Goal: Information Seeking & Learning: Learn about a topic

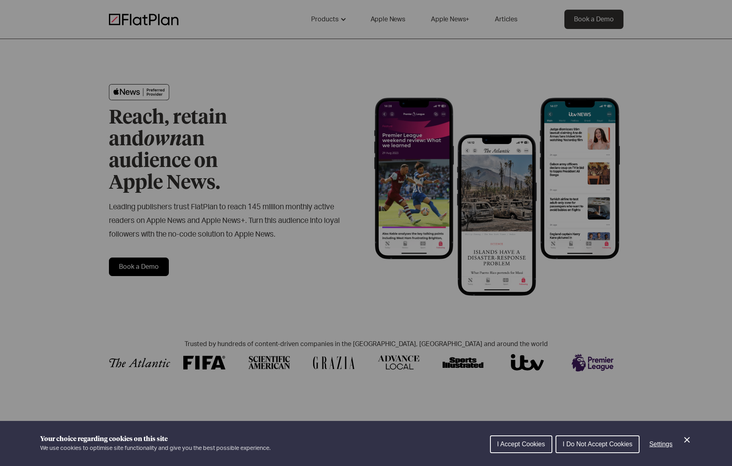
click at [689, 443] on icon "Close Cookie Control" at bounding box center [688, 440] width 10 height 10
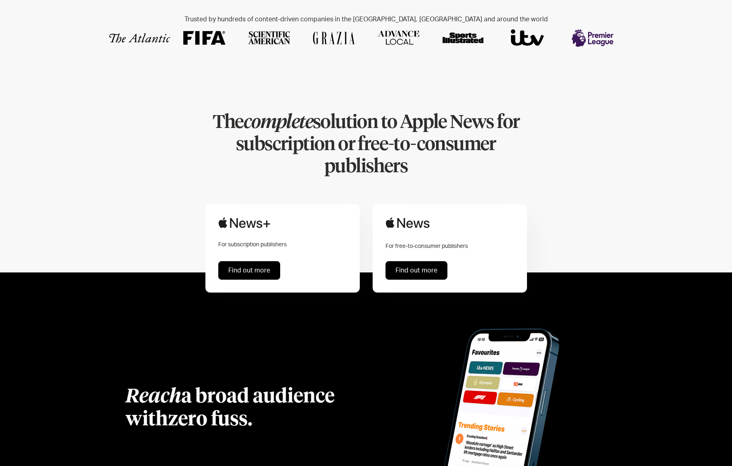
scroll to position [325, 0]
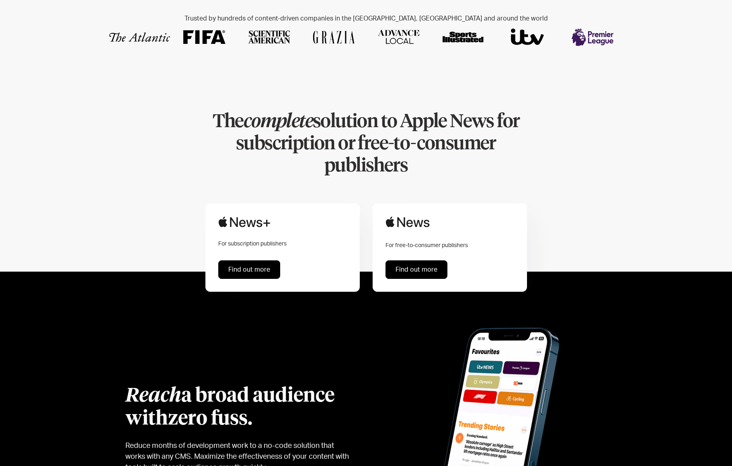
click at [251, 260] on link "Find out more" at bounding box center [249, 269] width 62 height 19
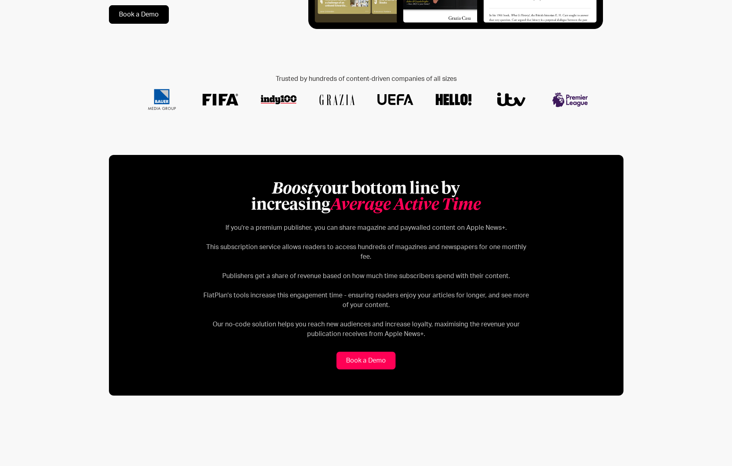
scroll to position [224, 0]
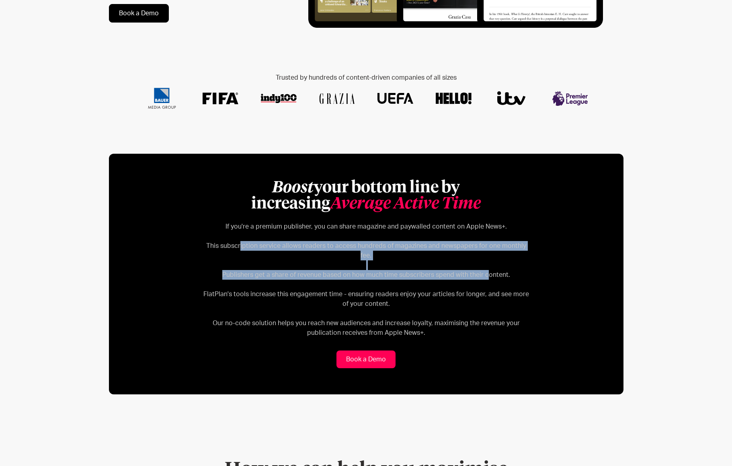
drag, startPoint x: 243, startPoint y: 249, endPoint x: 490, endPoint y: 268, distance: 246.9
click at [490, 268] on p "If you're a premium publisher, you can share magazine and paywalled content on …" at bounding box center [367, 280] width 330 height 116
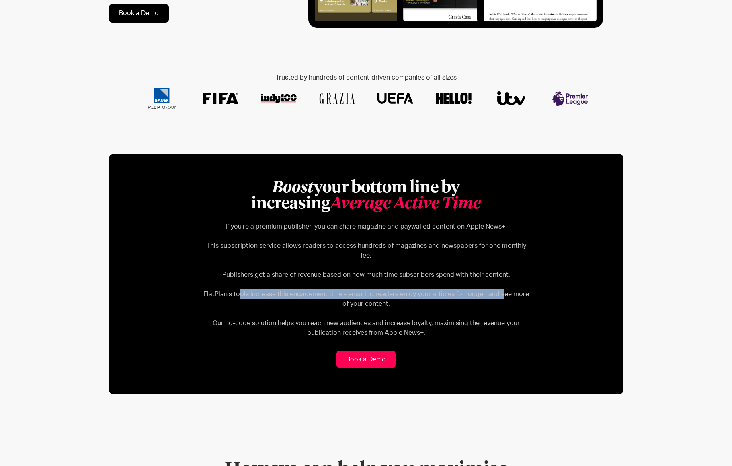
drag, startPoint x: 288, startPoint y: 283, endPoint x: 496, endPoint y: 281, distance: 208.0
click at [496, 281] on p "If you're a premium publisher, you can share magazine and paywalled content on …" at bounding box center [367, 280] width 330 height 116
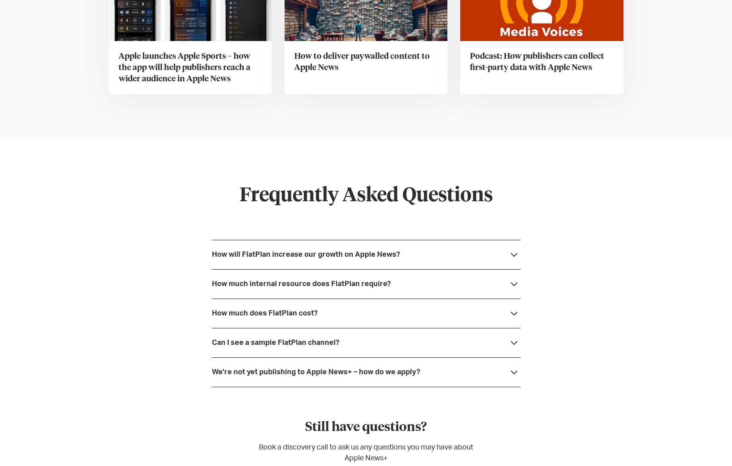
scroll to position [2898, 0]
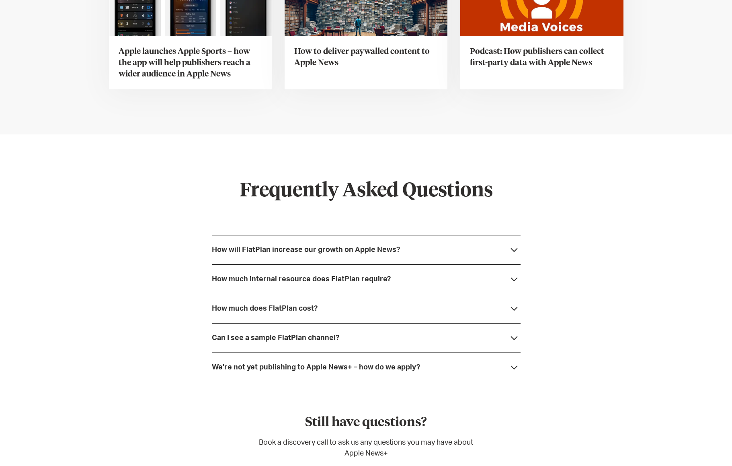
click at [393, 246] on div "How will FlatPlan increase our growth on Apple News?" at bounding box center [306, 250] width 188 height 8
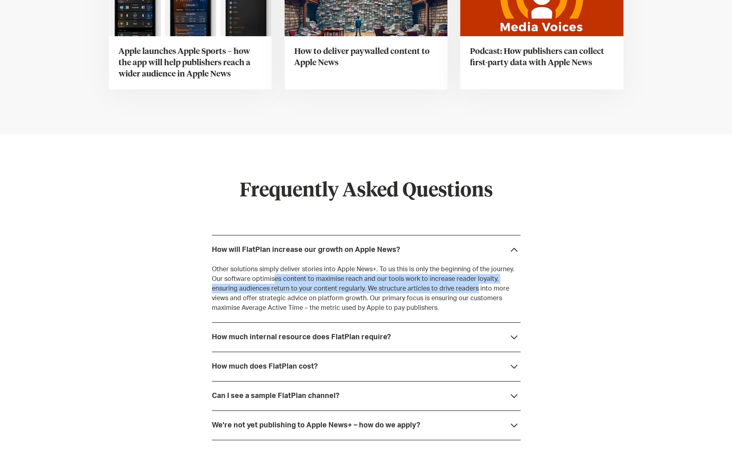
drag, startPoint x: 260, startPoint y: 267, endPoint x: 441, endPoint y: 279, distance: 181.4
click at [444, 280] on p "Other solutions simply deliver stories into Apple News+. To us this is only the…" at bounding box center [366, 288] width 309 height 48
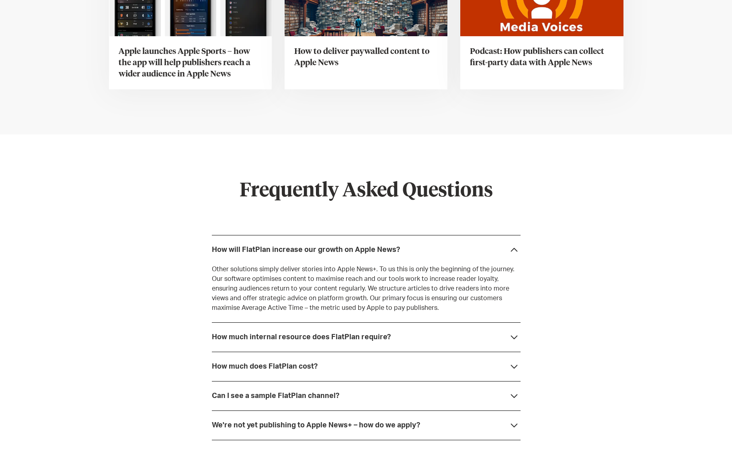
click at [262, 333] on div "How much internal resource does FlatPlan require?" at bounding box center [301, 337] width 179 height 8
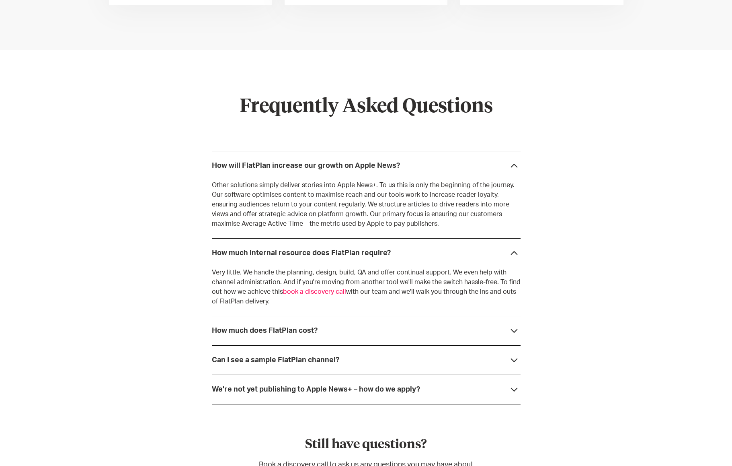
scroll to position [2983, 0]
click at [337, 326] on div "How much does FlatPlan cost?" at bounding box center [366, 329] width 309 height 29
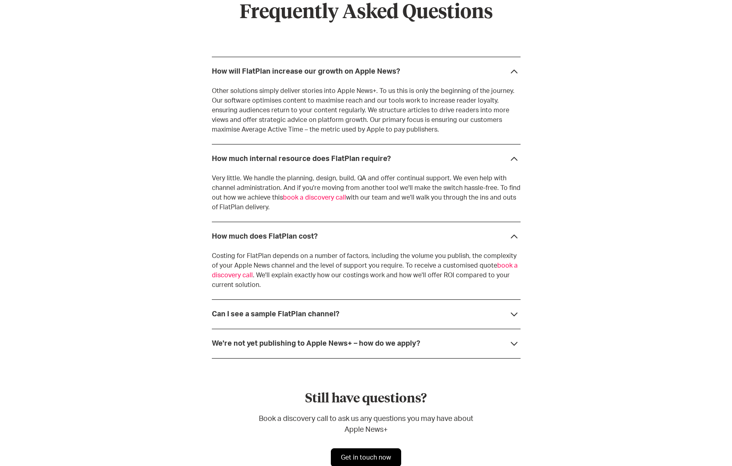
scroll to position [3078, 0]
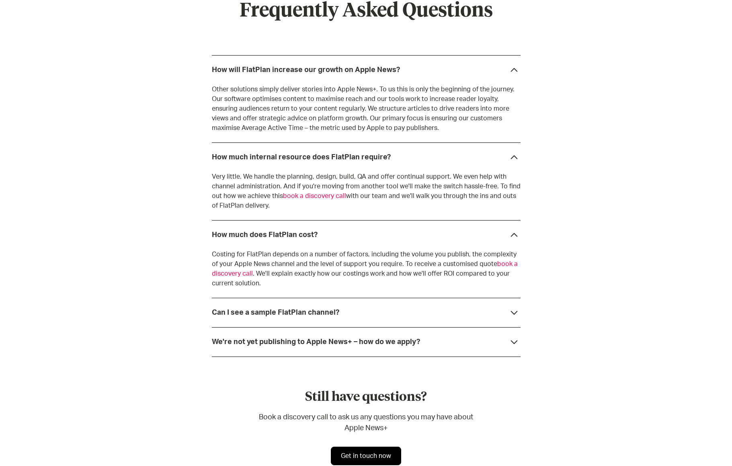
click at [319, 309] on div "Can I see a sample FlatPlan channel?" at bounding box center [276, 313] width 128 height 8
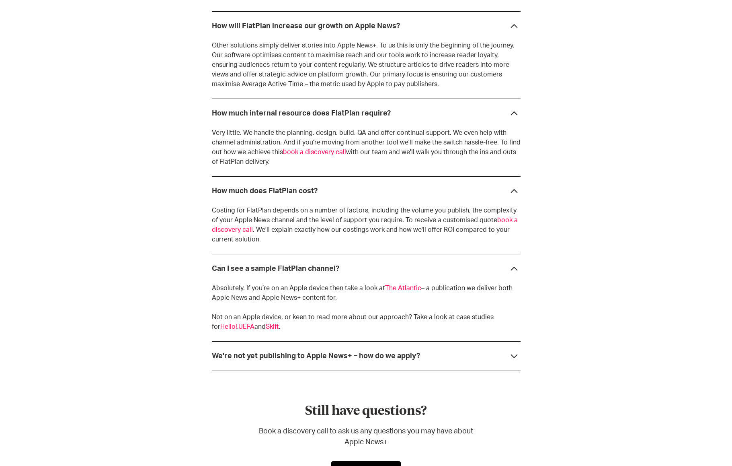
scroll to position [3122, 0]
click at [313, 340] on div "We're not yet publishing to Apple News+ – how do we apply?" at bounding box center [366, 354] width 309 height 29
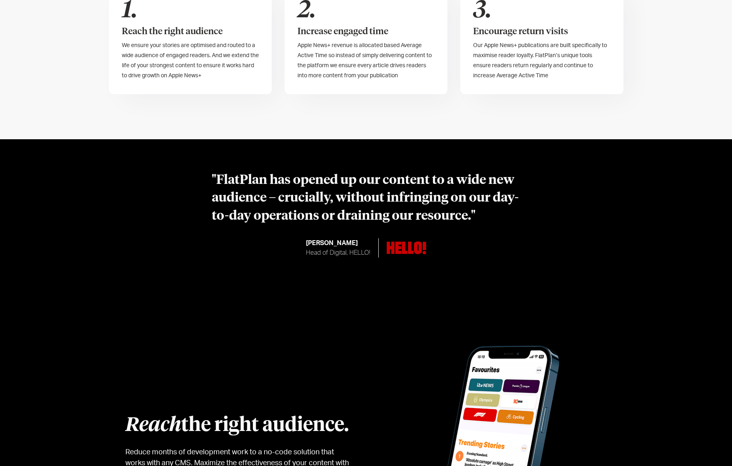
scroll to position [0, 0]
